Goal: Task Accomplishment & Management: Manage account settings

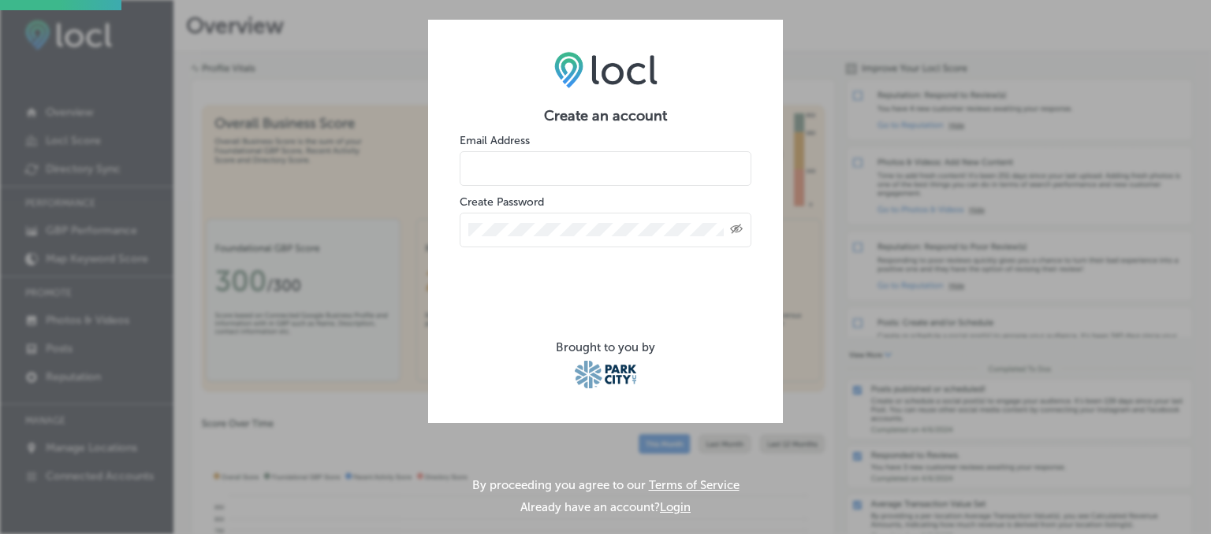
click at [565, 166] on input "email" at bounding box center [606, 168] width 292 height 35
type input "[EMAIL_ADDRESS][DOMAIN_NAME]"
click at [518, 95] on div "Create an account Email Address [EMAIL_ADDRESS][DOMAIN_NAME] Create Password Cr…" at bounding box center [605, 221] width 355 height 403
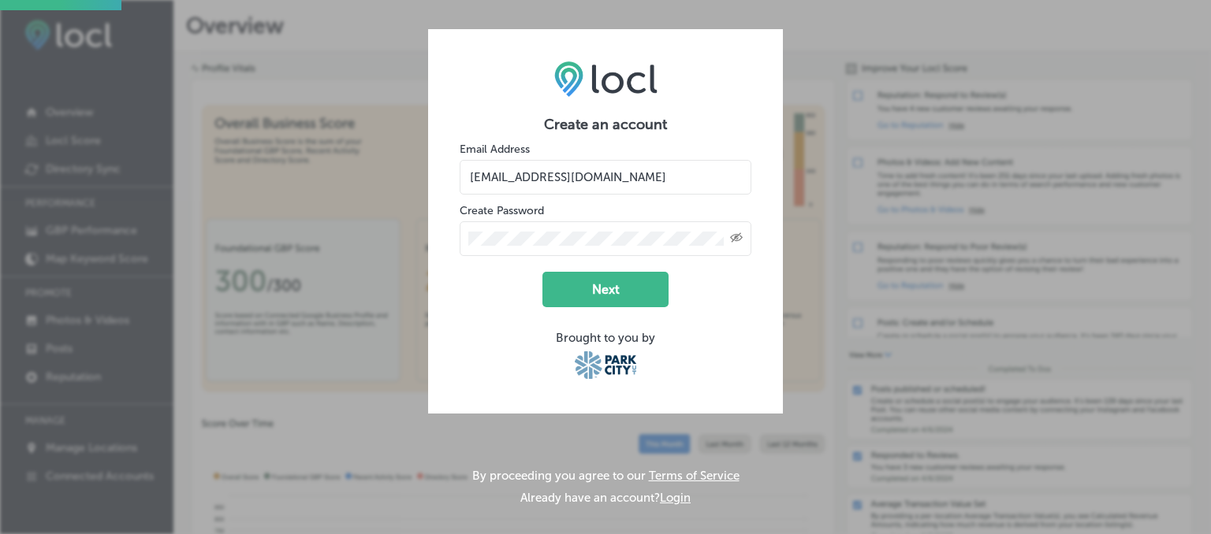
click at [739, 238] on icon "Toggle password visibility" at bounding box center [736, 237] width 13 height 9
click at [637, 288] on button "Next" at bounding box center [605, 289] width 126 height 35
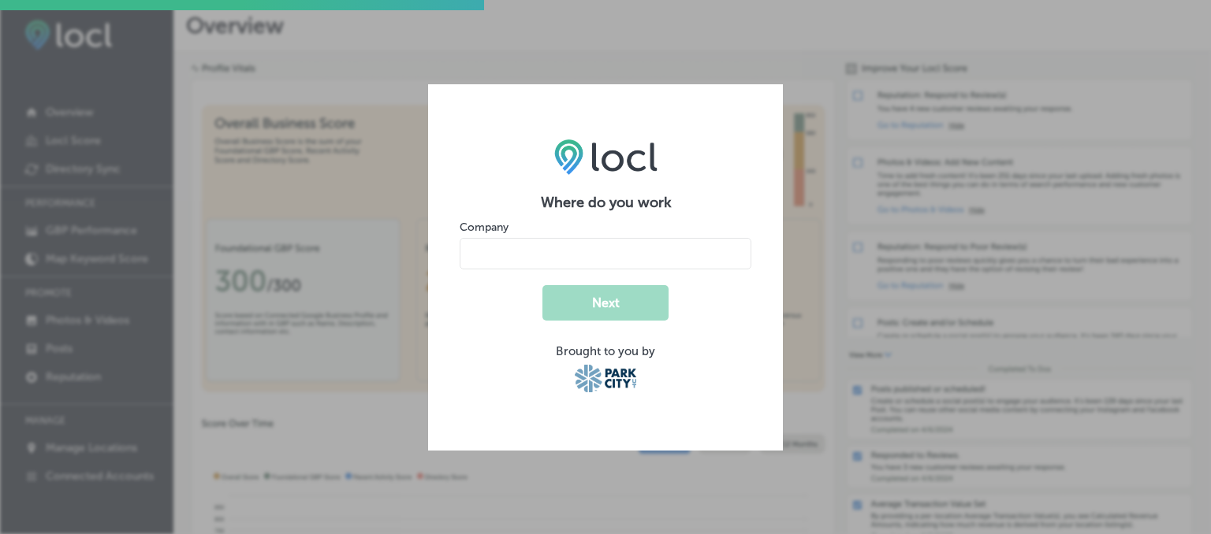
click at [657, 255] on input "name" at bounding box center [606, 254] width 292 height 32
type input "Ski 'N See"
click at [612, 303] on button "Next" at bounding box center [605, 302] width 126 height 35
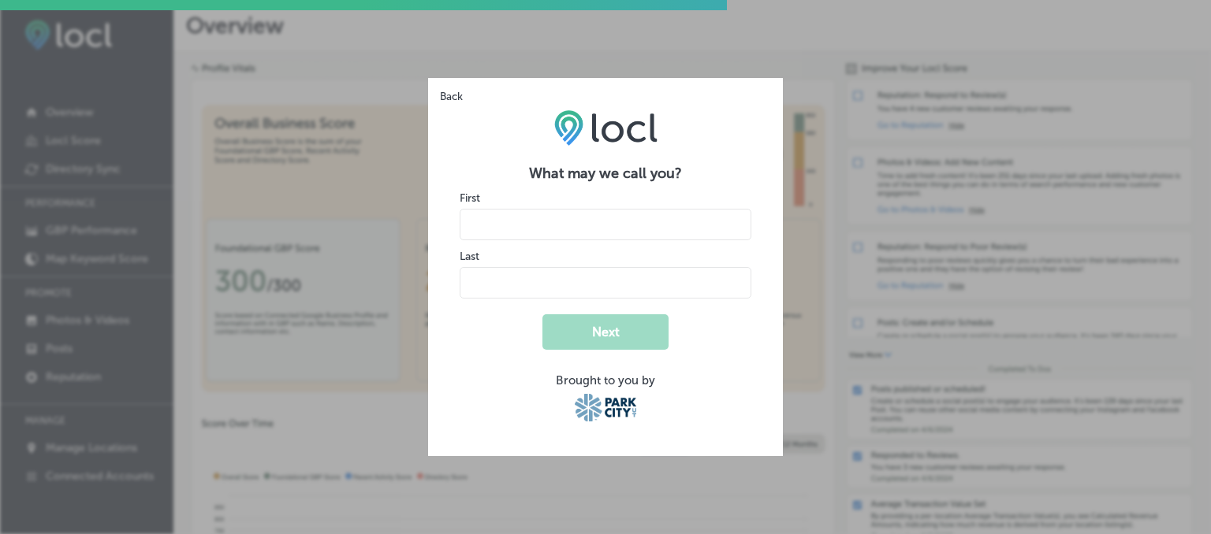
click at [587, 224] on input "name" at bounding box center [606, 225] width 292 height 32
type input "[PERSON_NAME]"
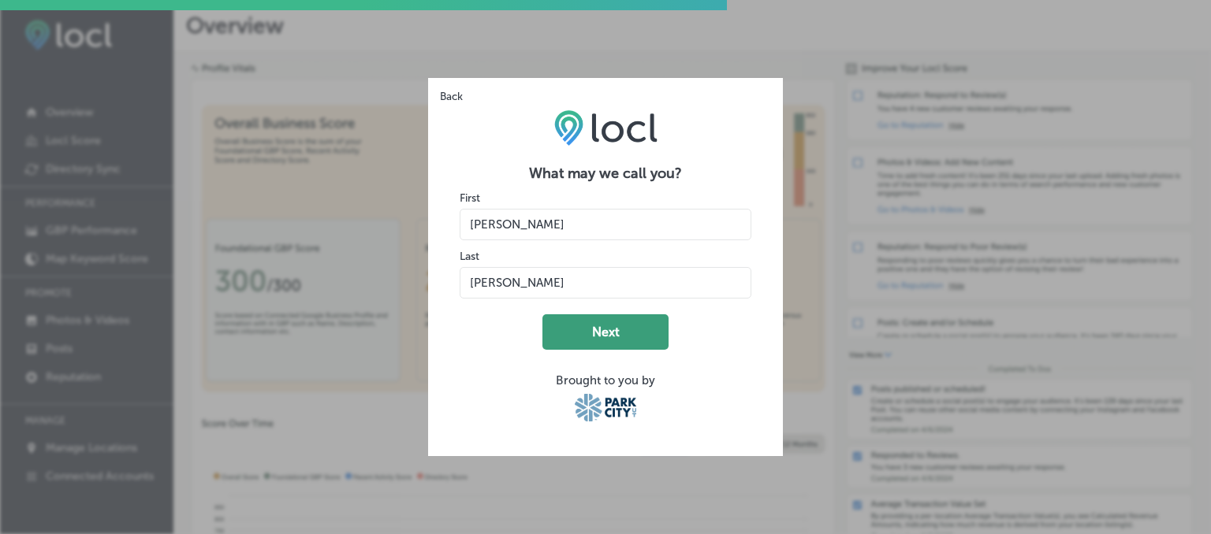
type input "[PERSON_NAME]"
click at [605, 324] on button "Next" at bounding box center [605, 332] width 126 height 35
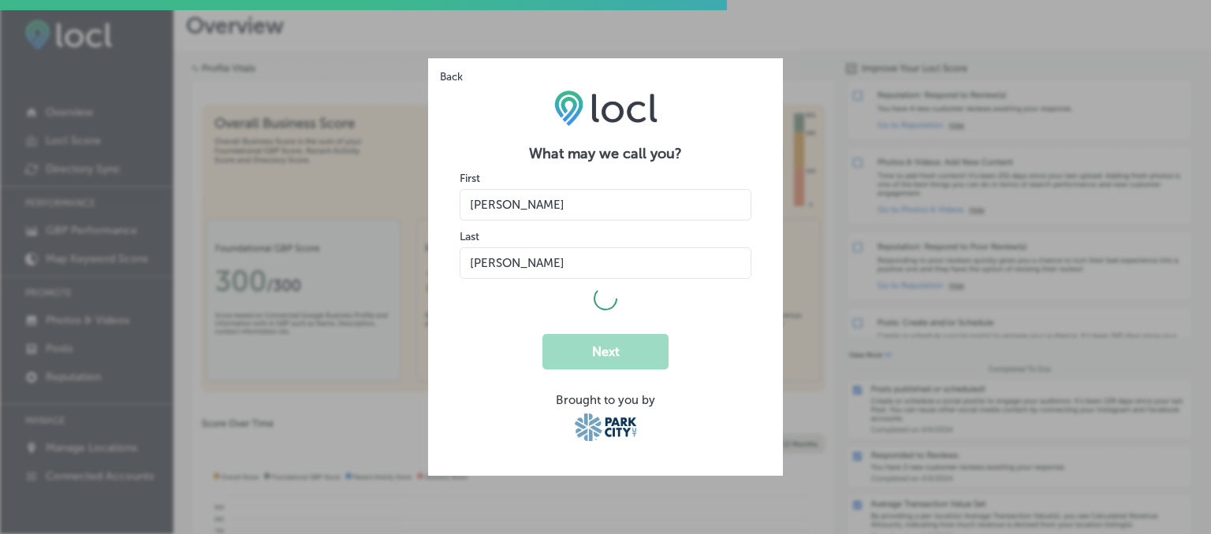
select select "US"
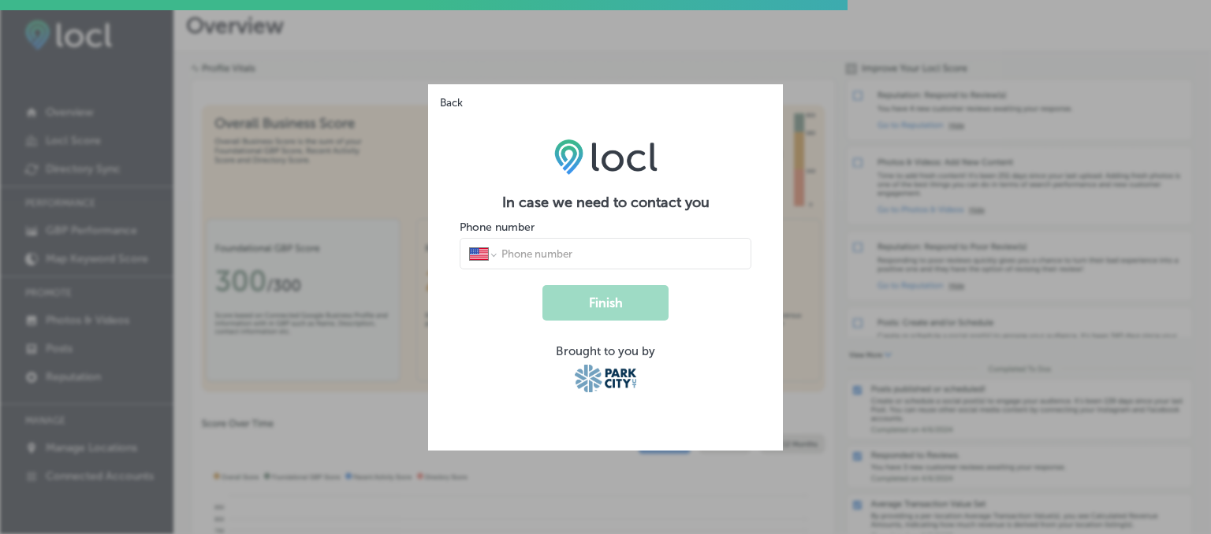
click at [569, 254] on input "tel" at bounding box center [621, 254] width 242 height 14
type input "[PHONE_NUMBER]"
click at [618, 301] on button "Finish" at bounding box center [605, 302] width 126 height 35
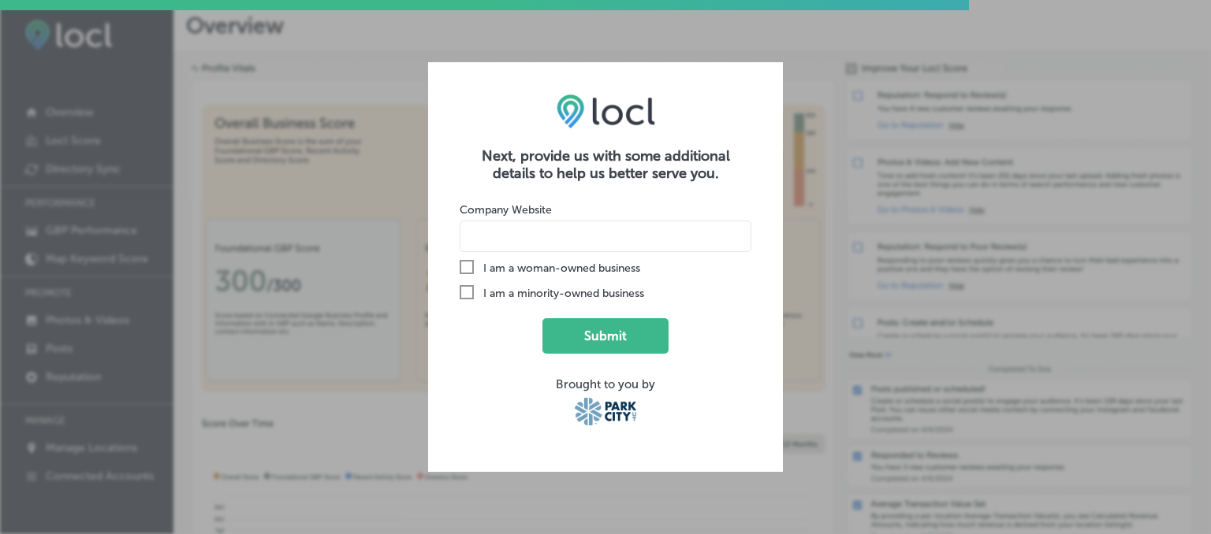
click at [497, 239] on input at bounding box center [606, 237] width 292 height 32
paste input "[URL][DOMAIN_NAME]"
type input "[URL][DOMAIN_NAME]"
click at [626, 330] on button "Submit" at bounding box center [605, 335] width 126 height 35
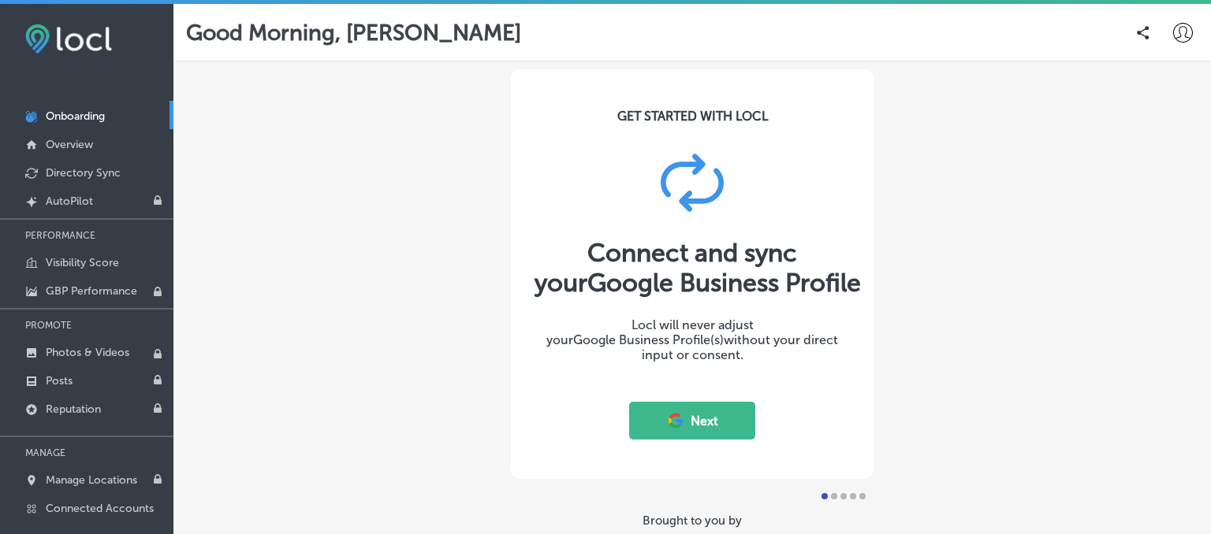
click at [1185, 32] on icon at bounding box center [1183, 33] width 20 height 20
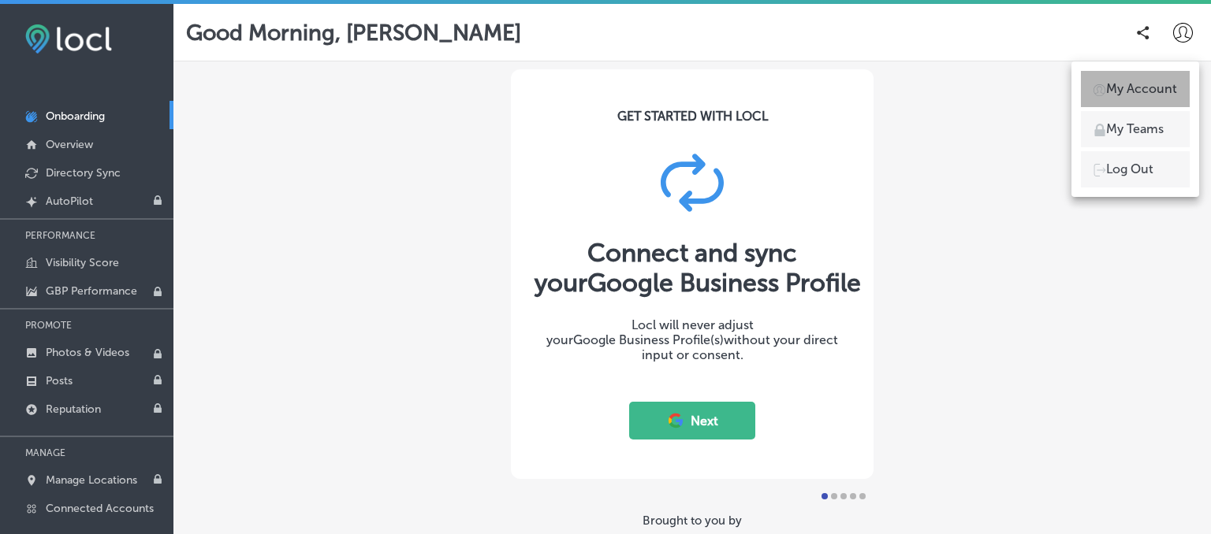
click at [1167, 89] on p "My Account" at bounding box center [1141, 89] width 71 height 19
select select "US"
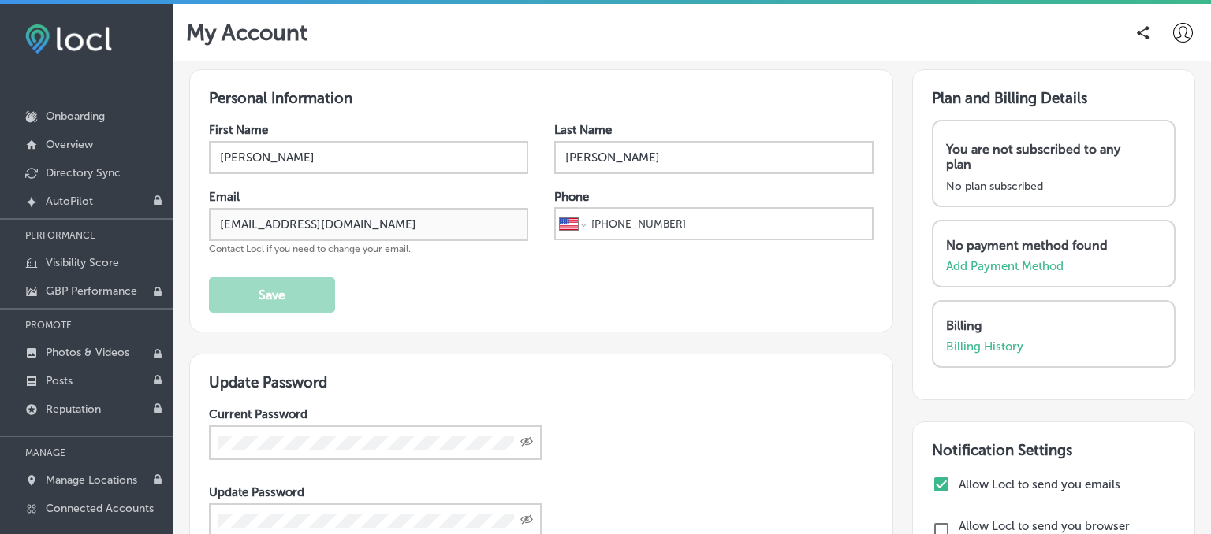
drag, startPoint x: 272, startPoint y: 161, endPoint x: 211, endPoint y: 166, distance: 60.9
click at [192, 169] on div "Personal Information First Name [PERSON_NAME] Last Name [PERSON_NAME] Email [EM…" at bounding box center [541, 200] width 704 height 263
drag, startPoint x: 251, startPoint y: 160, endPoint x: 203, endPoint y: 159, distance: 47.3
click at [209, 159] on input "[PERSON_NAME]" at bounding box center [368, 157] width 319 height 33
type input "[PERSON_NAME]"
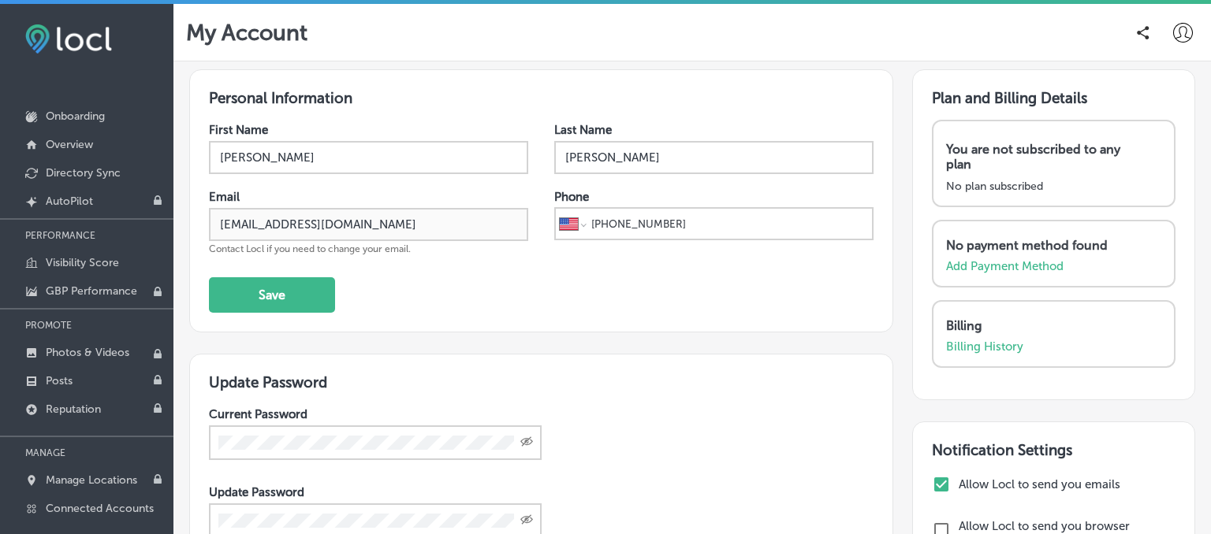
drag, startPoint x: 616, startPoint y: 157, endPoint x: 542, endPoint y: 162, distance: 75.1
click at [554, 162] on input "[PERSON_NAME]" at bounding box center [713, 157] width 319 height 33
type input "[PERSON_NAME]"
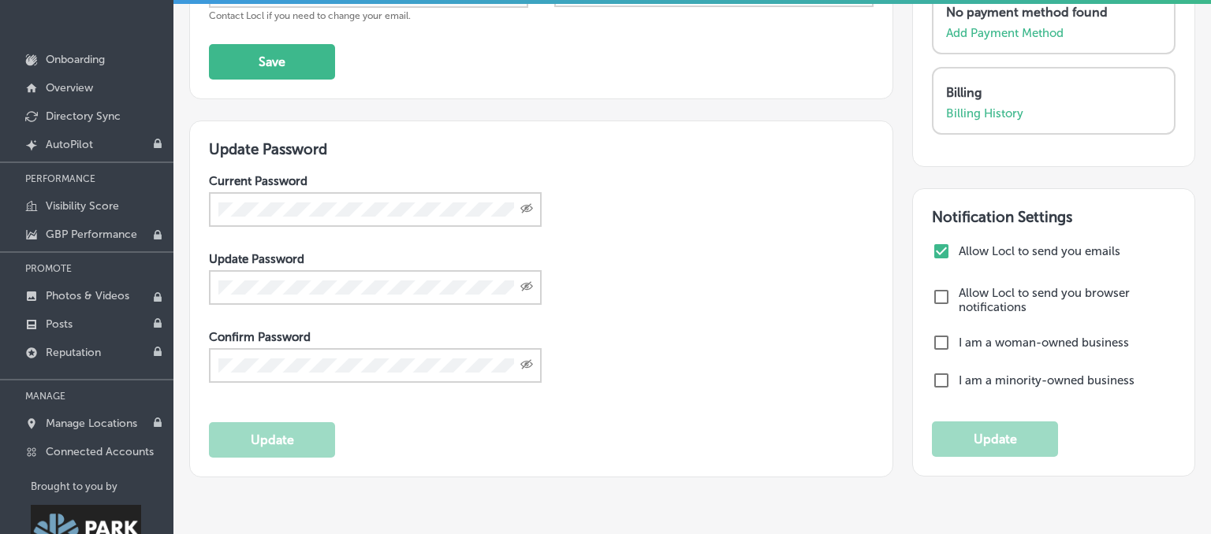
scroll to position [123, 0]
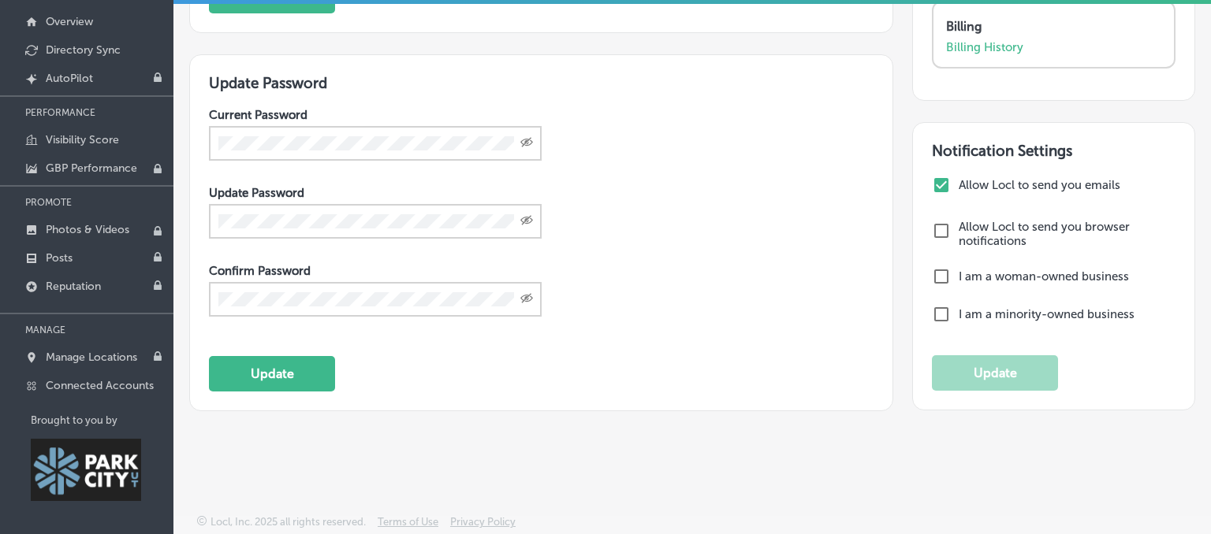
click at [528, 138] on icon "Toggle password visibility" at bounding box center [526, 142] width 13 height 9
click at [531, 216] on icon "Toggle password visibility" at bounding box center [526, 220] width 13 height 9
click at [523, 299] on icon "Toggle password visibility" at bounding box center [526, 297] width 13 height 9
click at [512, 386] on div "Current Password Update Password Confirm Password Update" at bounding box center [541, 248] width 665 height 285
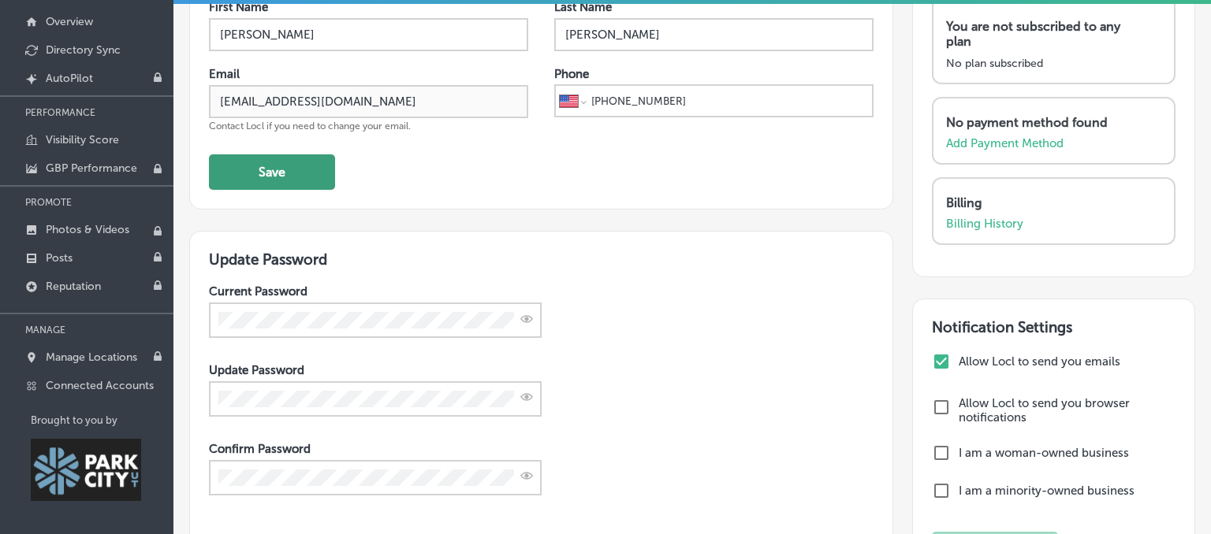
click at [314, 173] on button "Save" at bounding box center [272, 172] width 126 height 35
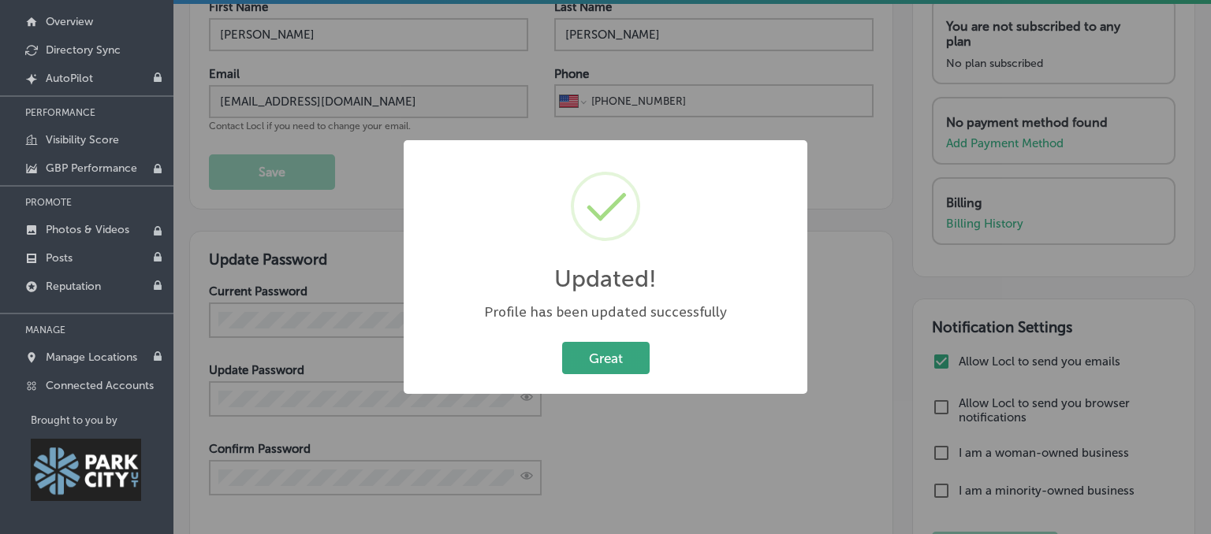
click at [613, 352] on button "Great" at bounding box center [606, 358] width 88 height 32
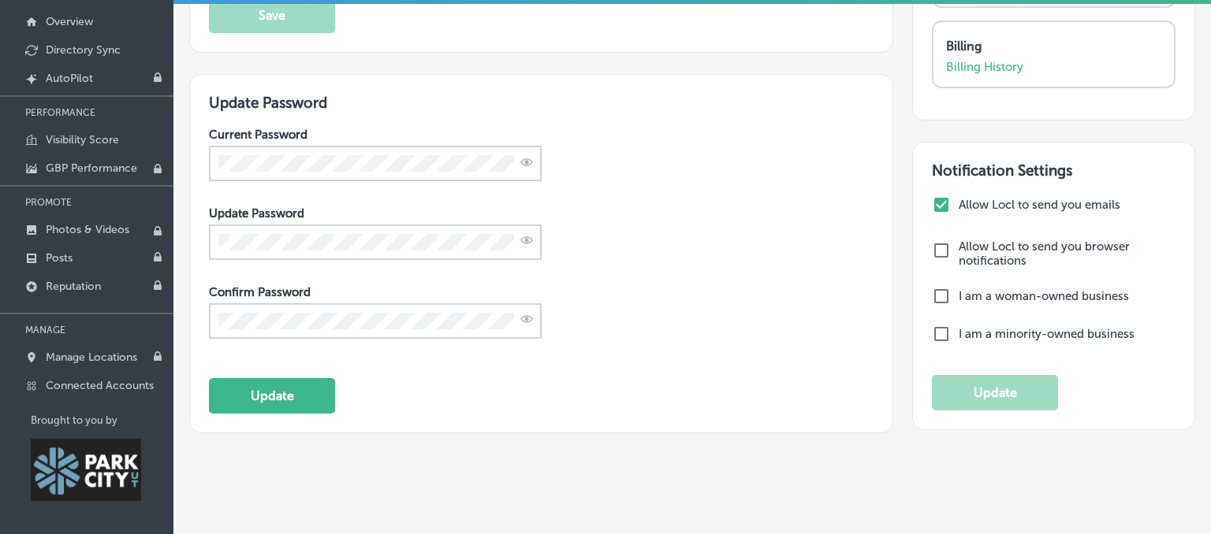
scroll to position [178, 0]
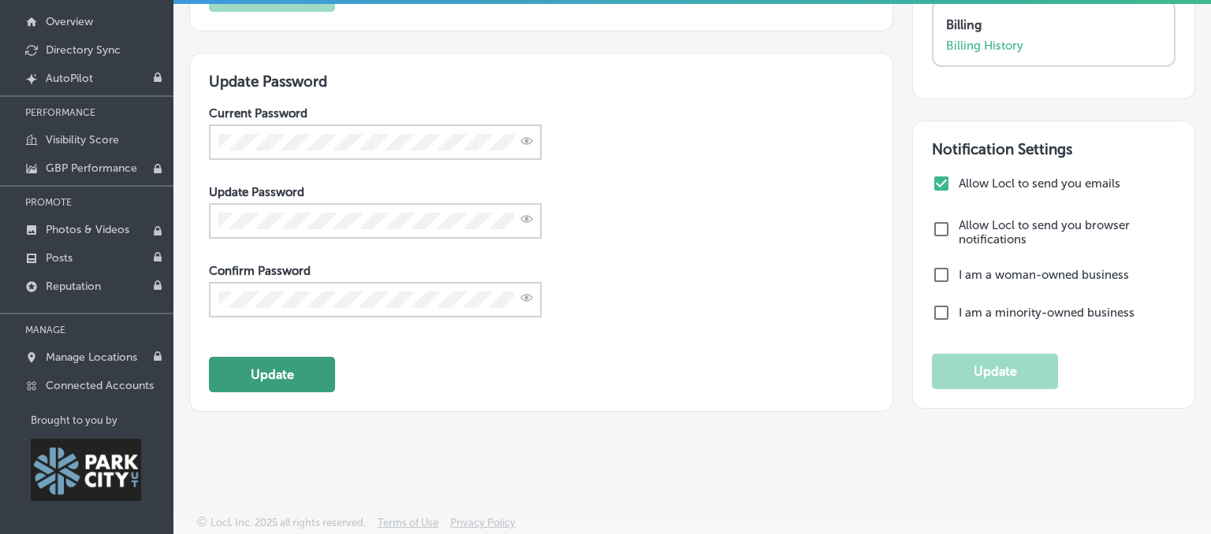
click at [300, 377] on button "Update" at bounding box center [272, 374] width 126 height 35
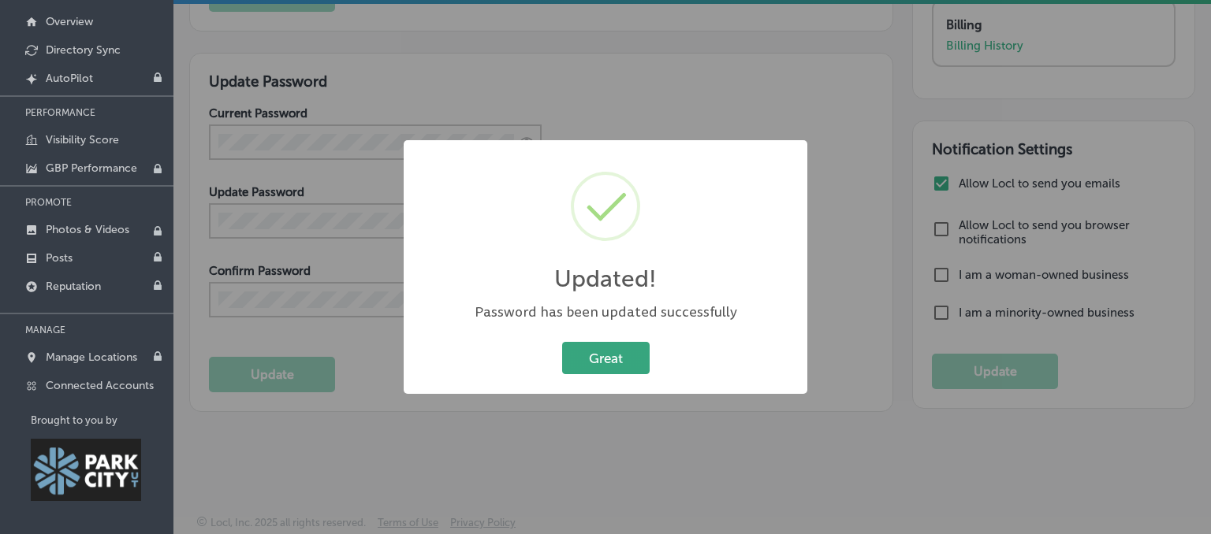
click at [611, 363] on button "Great" at bounding box center [606, 358] width 88 height 32
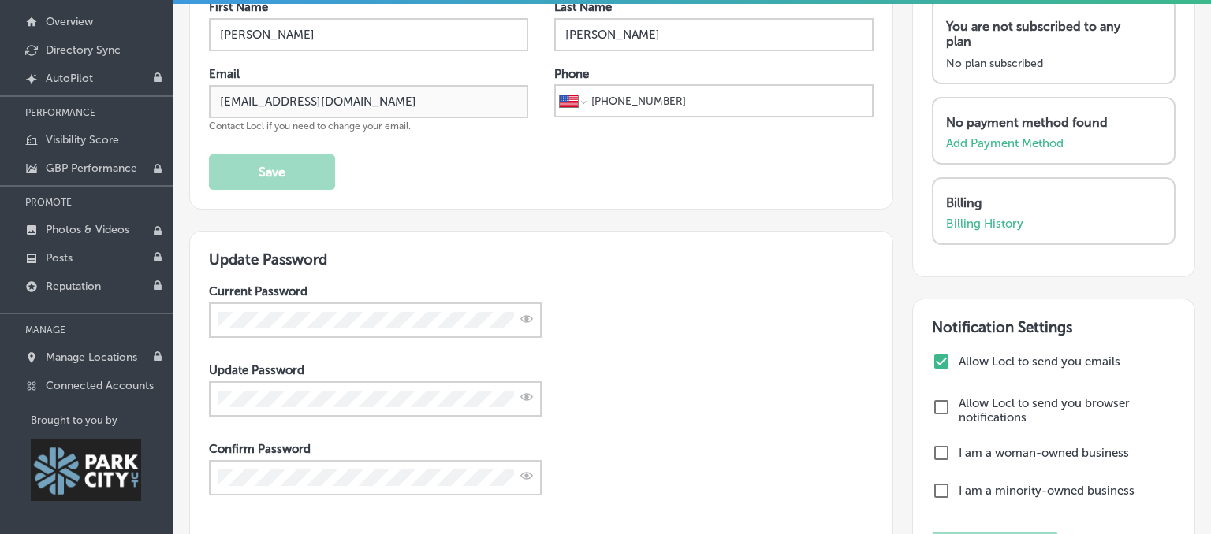
scroll to position [0, 0]
